Goal: Check status: Check status

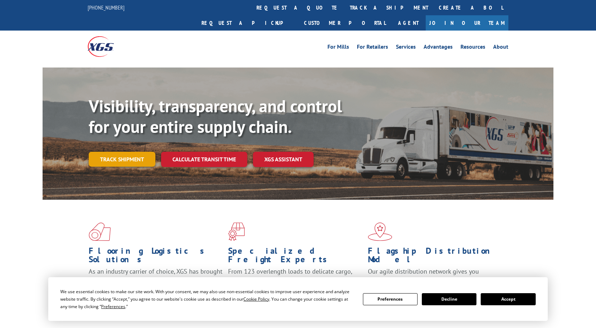
click at [129, 152] on link "Track shipment" at bounding box center [122, 159] width 67 height 15
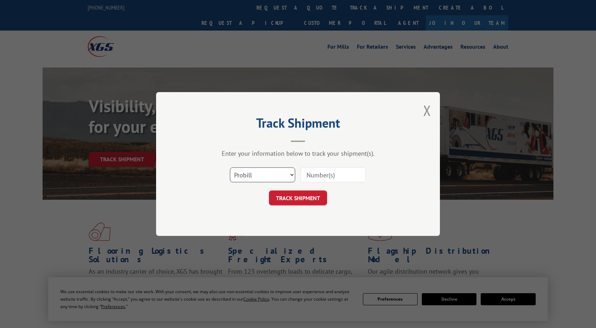
click at [230, 167] on select "Select category... Probill BOL PO" at bounding box center [262, 174] width 65 height 15
click option "PO" at bounding box center [0, 0] width 0 height 0
click at [230, 167] on select "Select category... Probill BOL PO" at bounding box center [262, 174] width 65 height 15
select select "probill"
click option "Probill" at bounding box center [0, 0] width 0 height 0
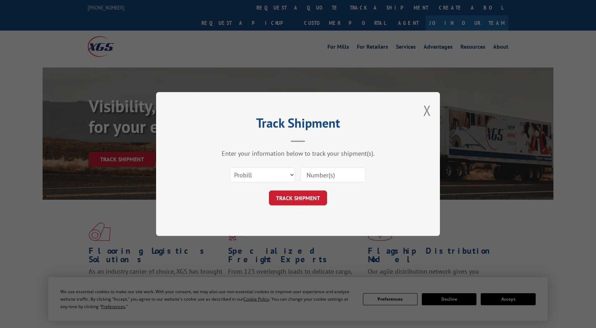
drag, startPoint x: 326, startPoint y: 174, endPoint x: 325, endPoint y: 177, distance: 3.6
click at [326, 174] on input at bounding box center [333, 174] width 65 height 15
type input "2805207"
click button "TRACK SHIPMENT" at bounding box center [298, 197] width 58 height 15
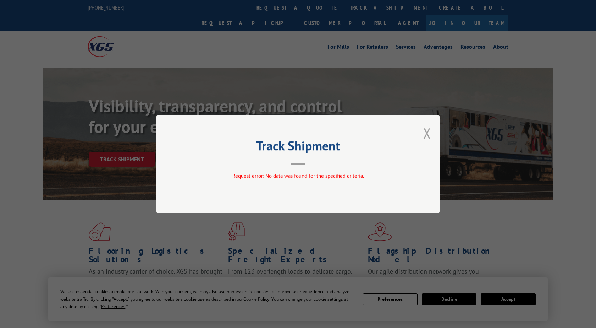
click at [426, 136] on button "Close modal" at bounding box center [427, 133] width 8 height 19
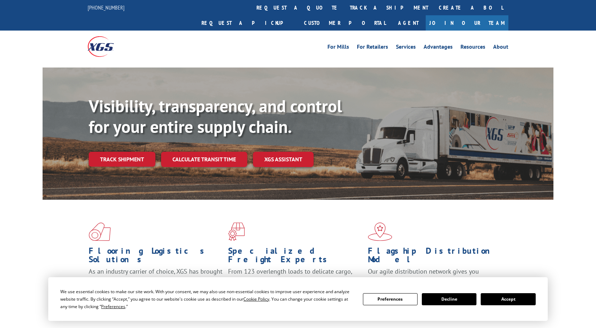
click at [97, 152] on link "Track shipment" at bounding box center [122, 159] width 67 height 15
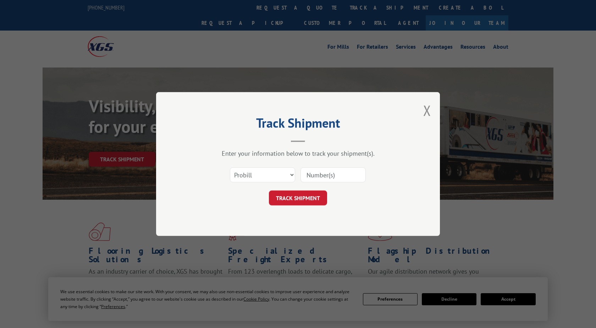
click at [323, 174] on input at bounding box center [333, 174] width 65 height 15
click at [230, 167] on select "Select category... Probill BOL PO" at bounding box center [262, 174] width 65 height 15
select select "po"
click option "PO" at bounding box center [0, 0] width 0 height 0
click at [339, 173] on input at bounding box center [333, 174] width 65 height 15
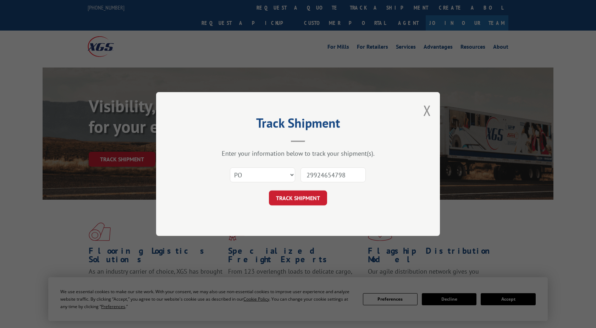
type input "2992465479"
click at [299, 197] on button "TRACK SHIPMENT" at bounding box center [298, 197] width 58 height 15
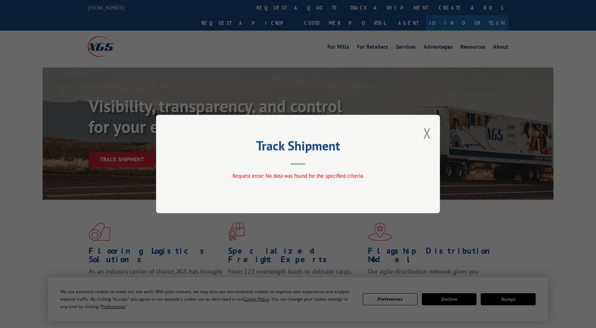
click at [428, 133] on button "Close modal" at bounding box center [427, 133] width 8 height 19
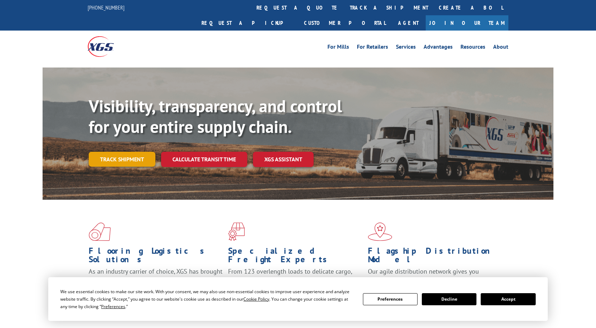
click at [138, 152] on link "Track shipment" at bounding box center [122, 159] width 67 height 15
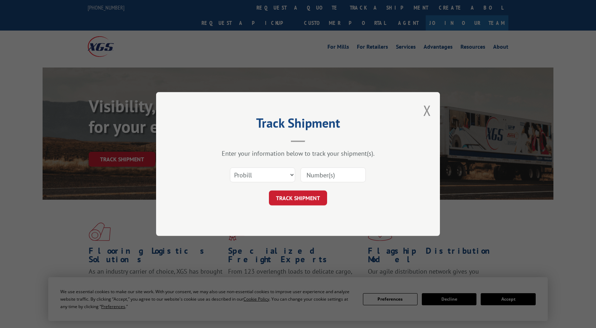
click at [335, 177] on input at bounding box center [333, 174] width 65 height 15
click at [230, 167] on select "Select category... Probill BOL PO" at bounding box center [262, 174] width 65 height 15
select select "po"
click option "PO" at bounding box center [0, 0] width 0 height 0
click at [316, 171] on input at bounding box center [333, 174] width 65 height 15
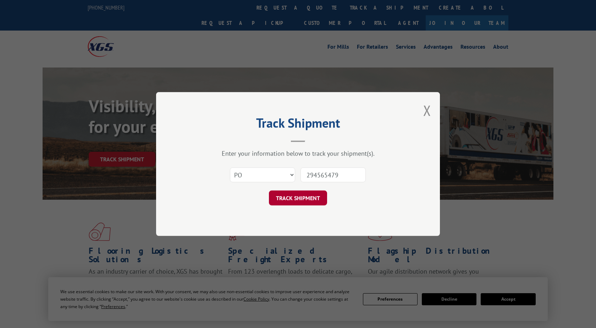
type input "294565479"
click at [289, 203] on button "TRACK SHIPMENT" at bounding box center [298, 197] width 58 height 15
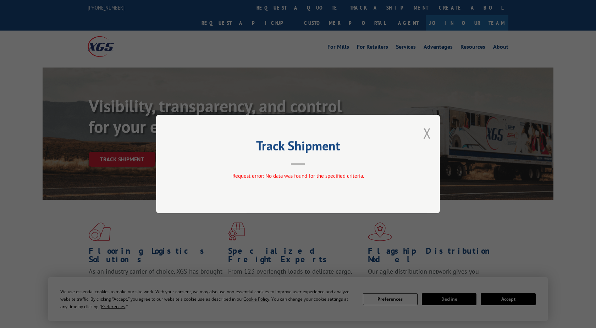
click at [424, 133] on div "Track Shipment Request error: No data was found for the specified criteria." at bounding box center [298, 164] width 284 height 98
click at [427, 135] on button "Close modal" at bounding box center [427, 133] width 8 height 19
